Goal: Find specific fact: Find specific fact

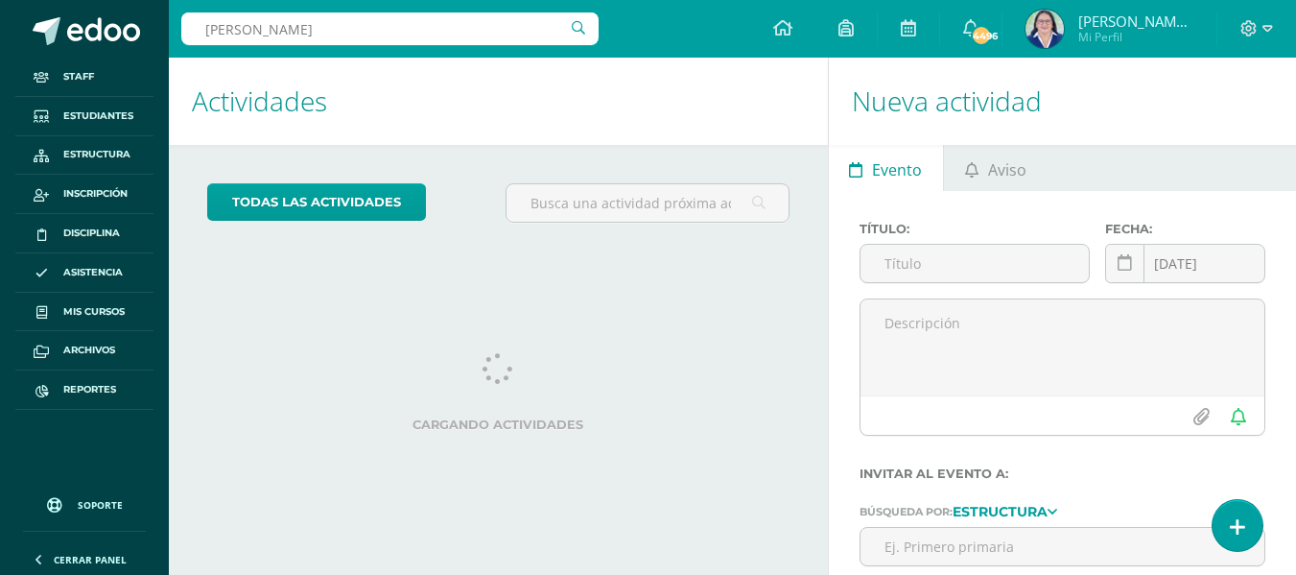
type input "agueda"
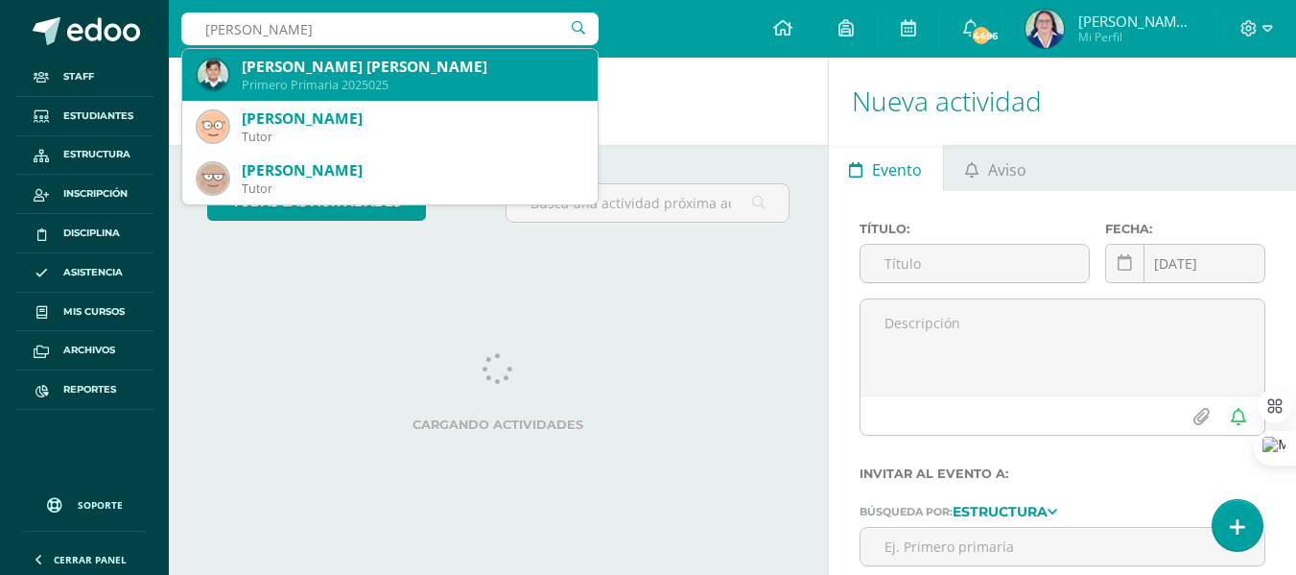
drag, startPoint x: 340, startPoint y: 71, endPoint x: 367, endPoint y: 49, distance: 34.8
click at [341, 70] on div "Nico Valentino Agueda Girón" at bounding box center [412, 67] width 341 height 20
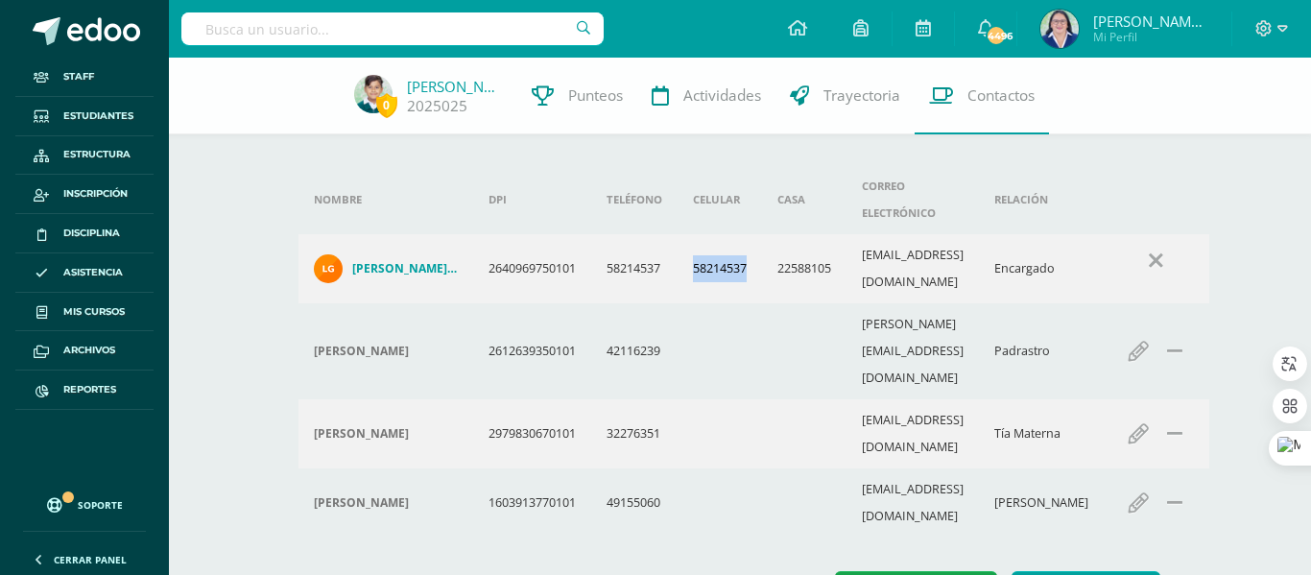
drag, startPoint x: 698, startPoint y: 233, endPoint x: 762, endPoint y: 232, distance: 64.3
click at [762, 234] on td "58214537" at bounding box center [719, 268] width 84 height 69
copy td "58214537"
click at [406, 41] on input "text" at bounding box center [392, 28] width 422 height 33
type input "ayfán"
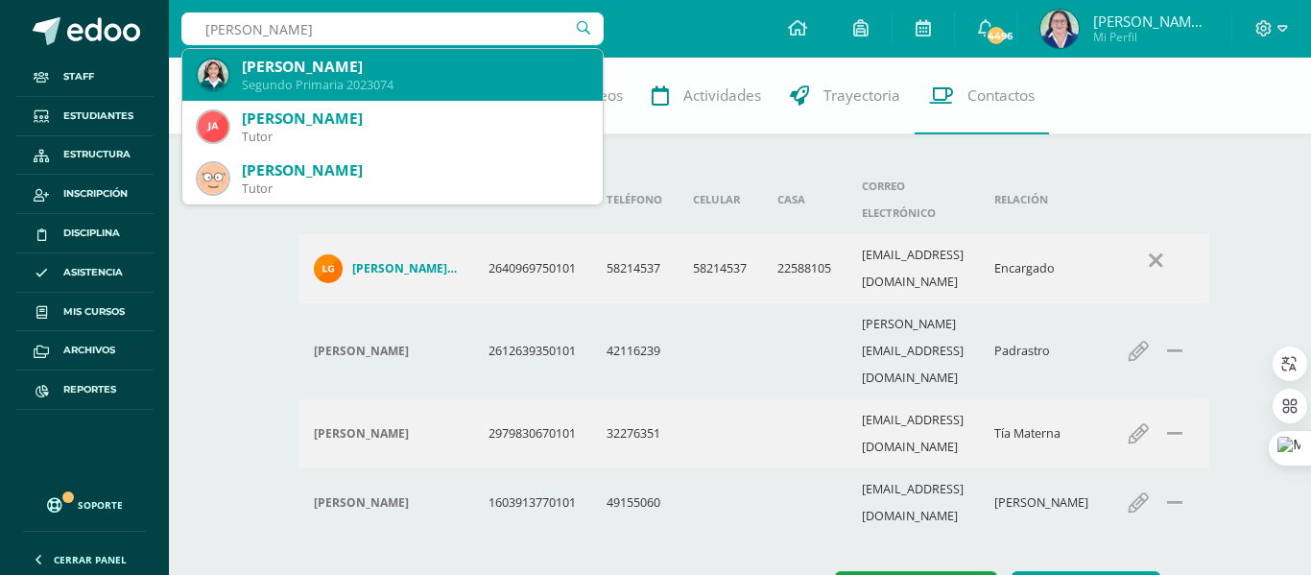
click at [399, 66] on div "Jara Rocío Ayfán Martínez" at bounding box center [414, 67] width 345 height 20
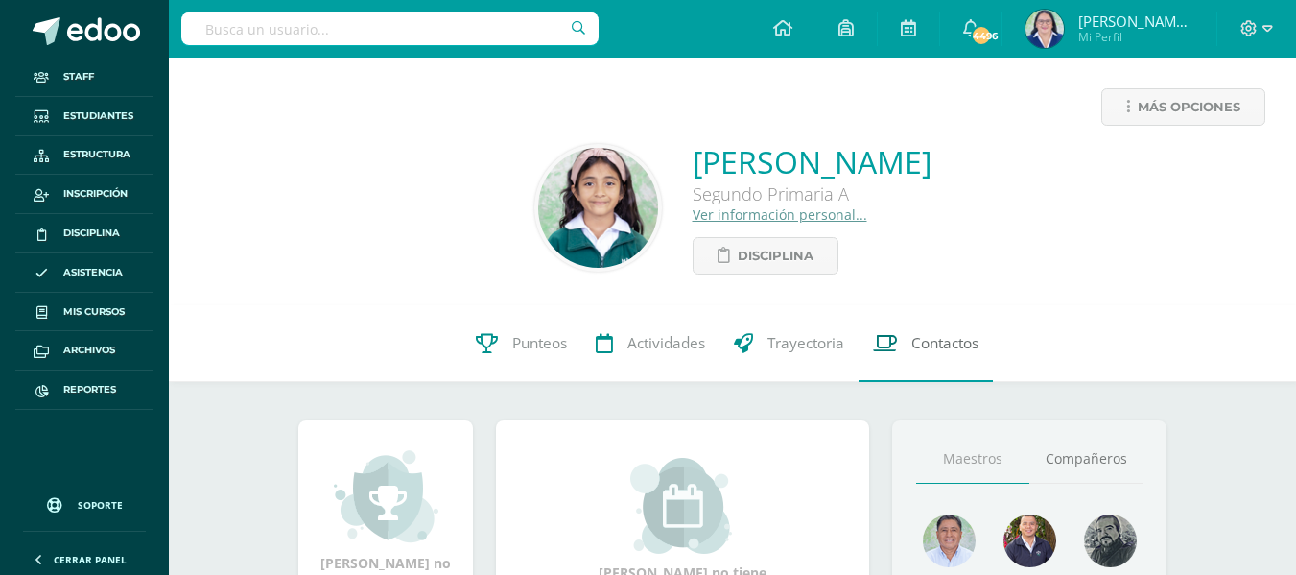
click at [925, 336] on span "Contactos" at bounding box center [944, 343] width 67 height 20
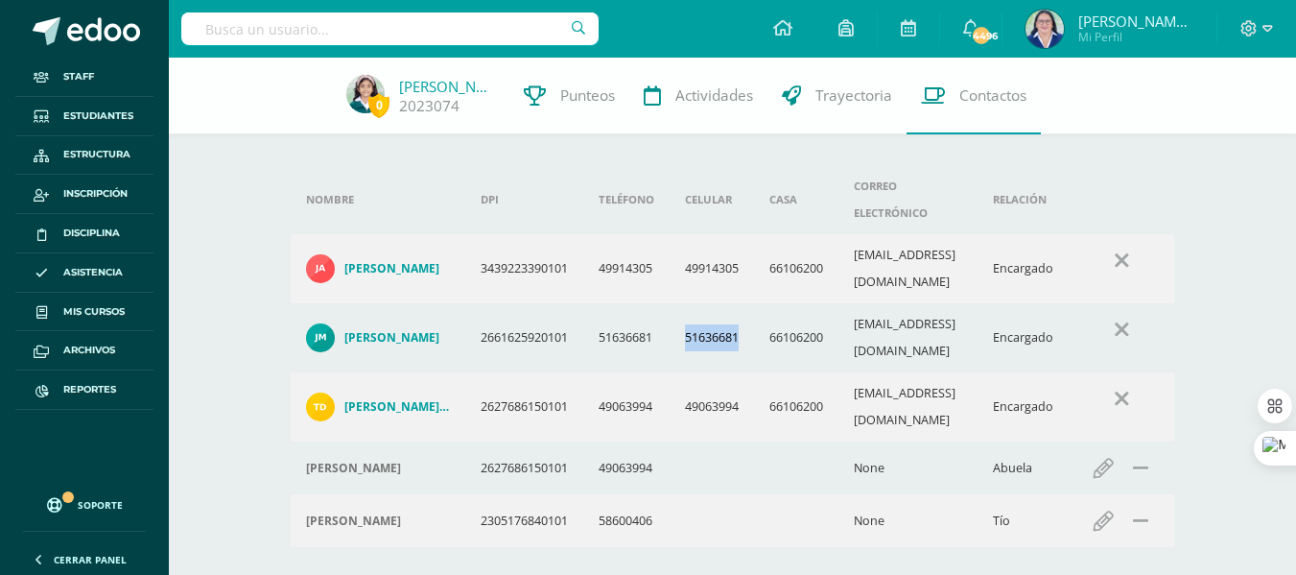
drag, startPoint x: 686, startPoint y: 285, endPoint x: 748, endPoint y: 300, distance: 64.2
click at [748, 303] on td "51636681" at bounding box center [712, 337] width 84 height 69
copy td "51636681"
